Goal: Task Accomplishment & Management: Use online tool/utility

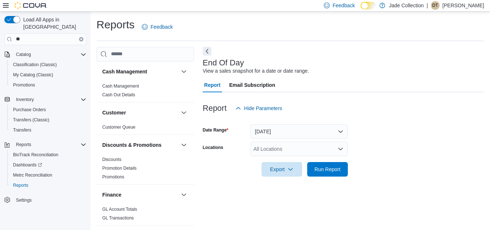
scroll to position [9, 0]
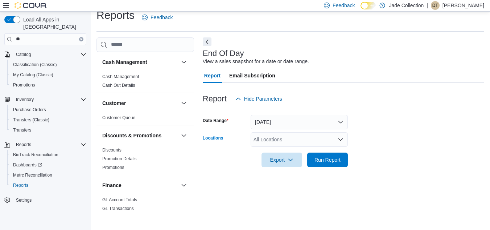
click at [272, 139] on div "All Locations" at bounding box center [299, 139] width 97 height 15
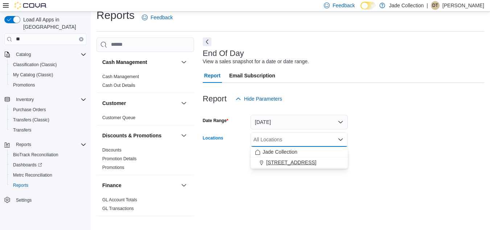
click at [272, 159] on span "[STREET_ADDRESS]" at bounding box center [291, 161] width 50 height 7
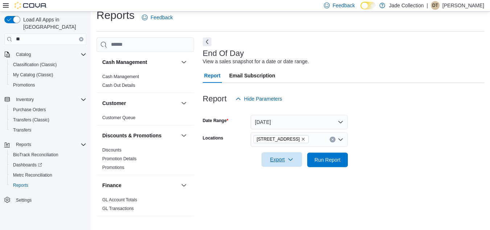
click at [289, 162] on span "Export" at bounding box center [282, 159] width 32 height 15
click at [328, 160] on span "Run Report" at bounding box center [327, 159] width 26 height 7
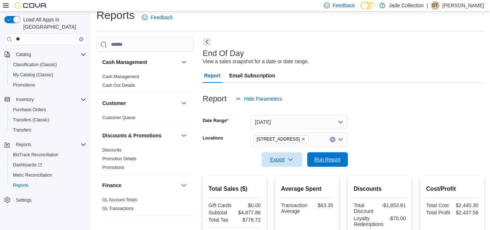
click at [328, 160] on span "Run Report" at bounding box center [327, 159] width 26 height 7
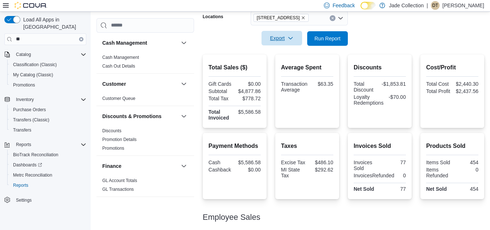
scroll to position [132, 0]
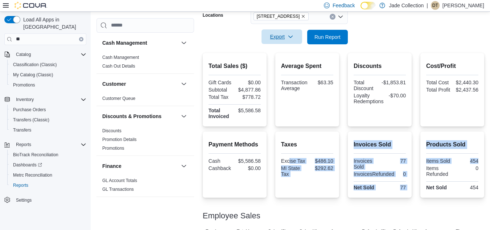
drag, startPoint x: 490, startPoint y: 157, endPoint x: 289, endPoint y: 161, distance: 200.6
click at [289, 161] on div "Reports Feedback Cash Management Cash Management Cash Out Details Customer Cust…" at bounding box center [290, 122] width 399 height 484
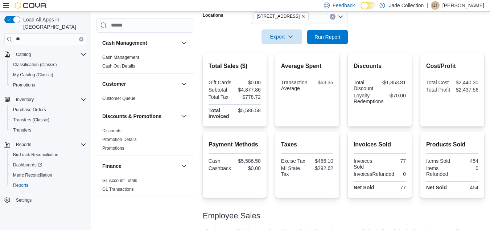
click at [259, 115] on div "$5,586.58" at bounding box center [248, 113] width 25 height 12
click at [238, 42] on div "Export Run Report" at bounding box center [275, 37] width 145 height 15
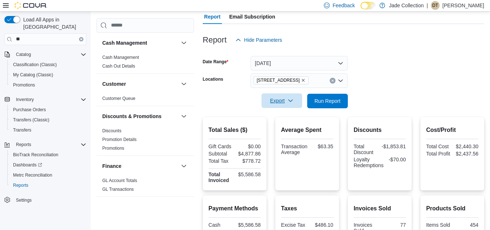
scroll to position [0, 0]
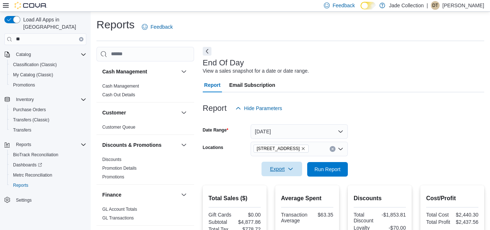
click at [472, 6] on p "[PERSON_NAME]" at bounding box center [463, 5] width 42 height 9
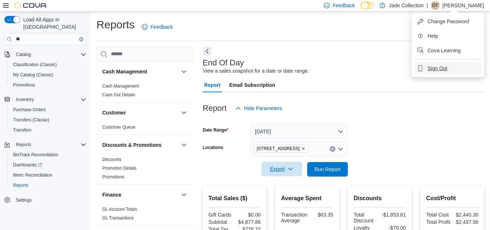
click at [438, 67] on span "Sign Out" at bounding box center [438, 68] width 20 height 7
